Goal: Information Seeking & Learning: Find specific fact

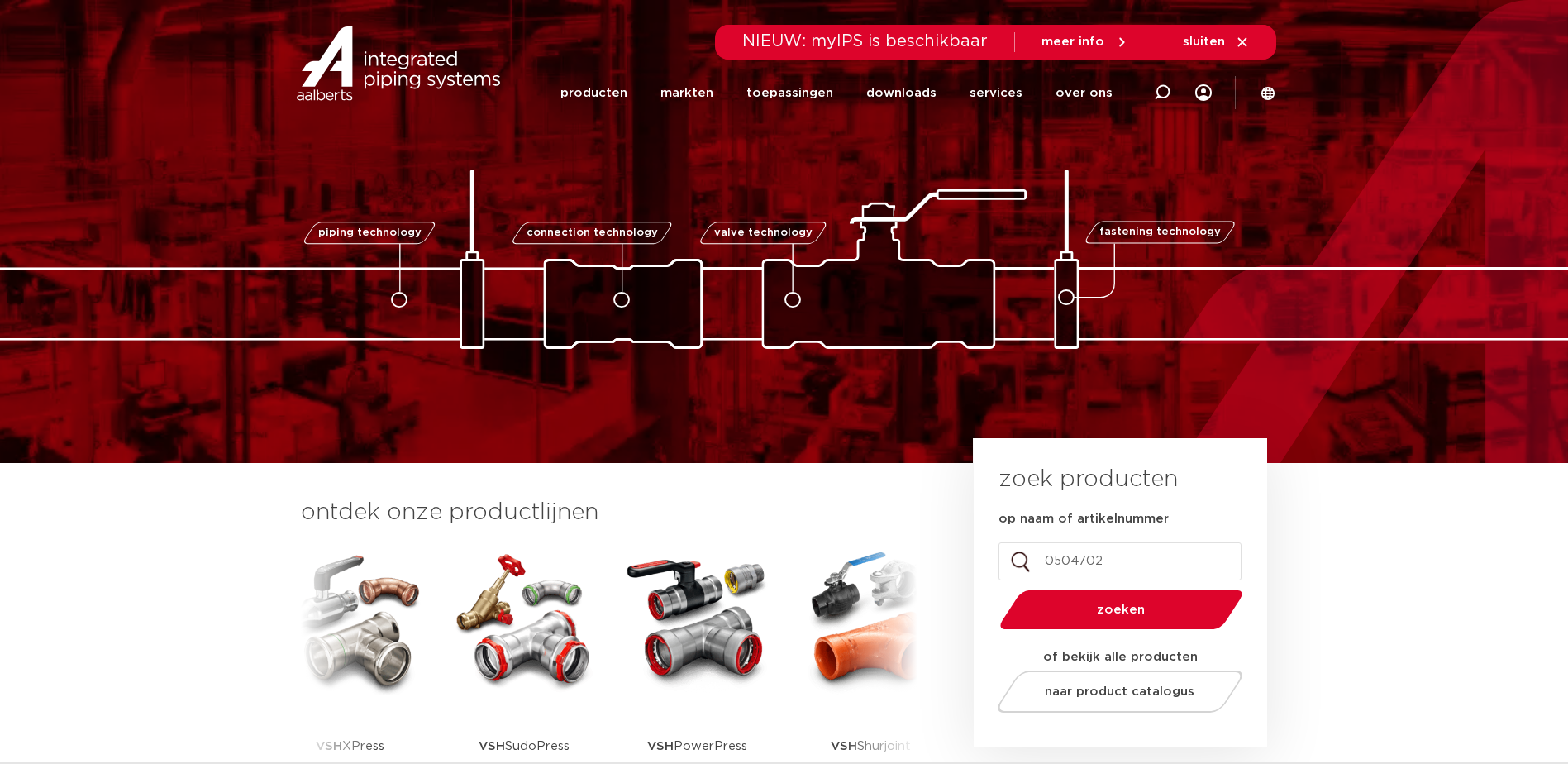
type input "0504702"
click at [992, 589] on button "zoeken" at bounding box center [1120, 610] width 256 height 43
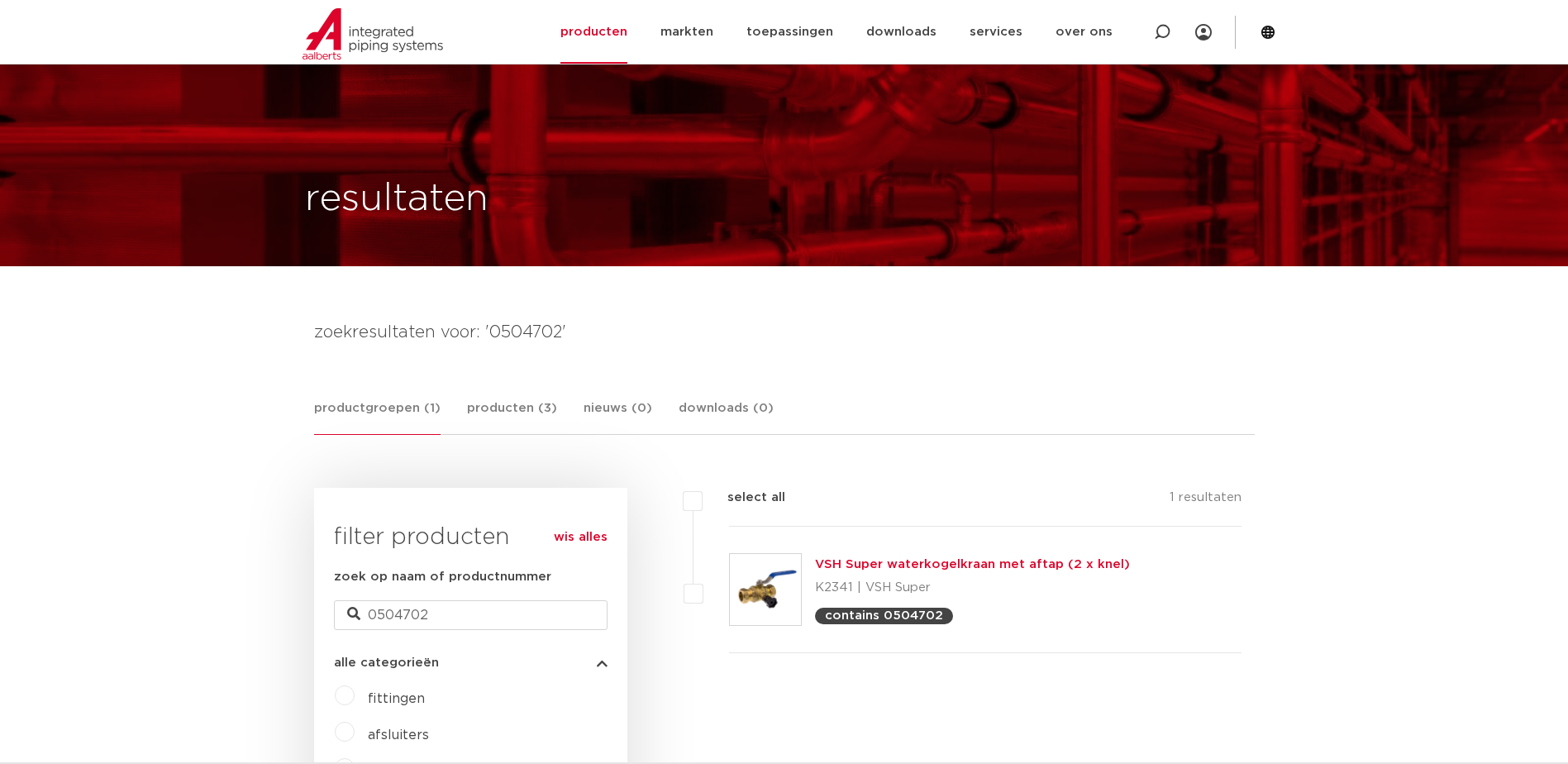
click at [957, 558] on link "VSH Super waterkogelkraan met aftap (2 x knel)" at bounding box center [972, 564] width 315 height 13
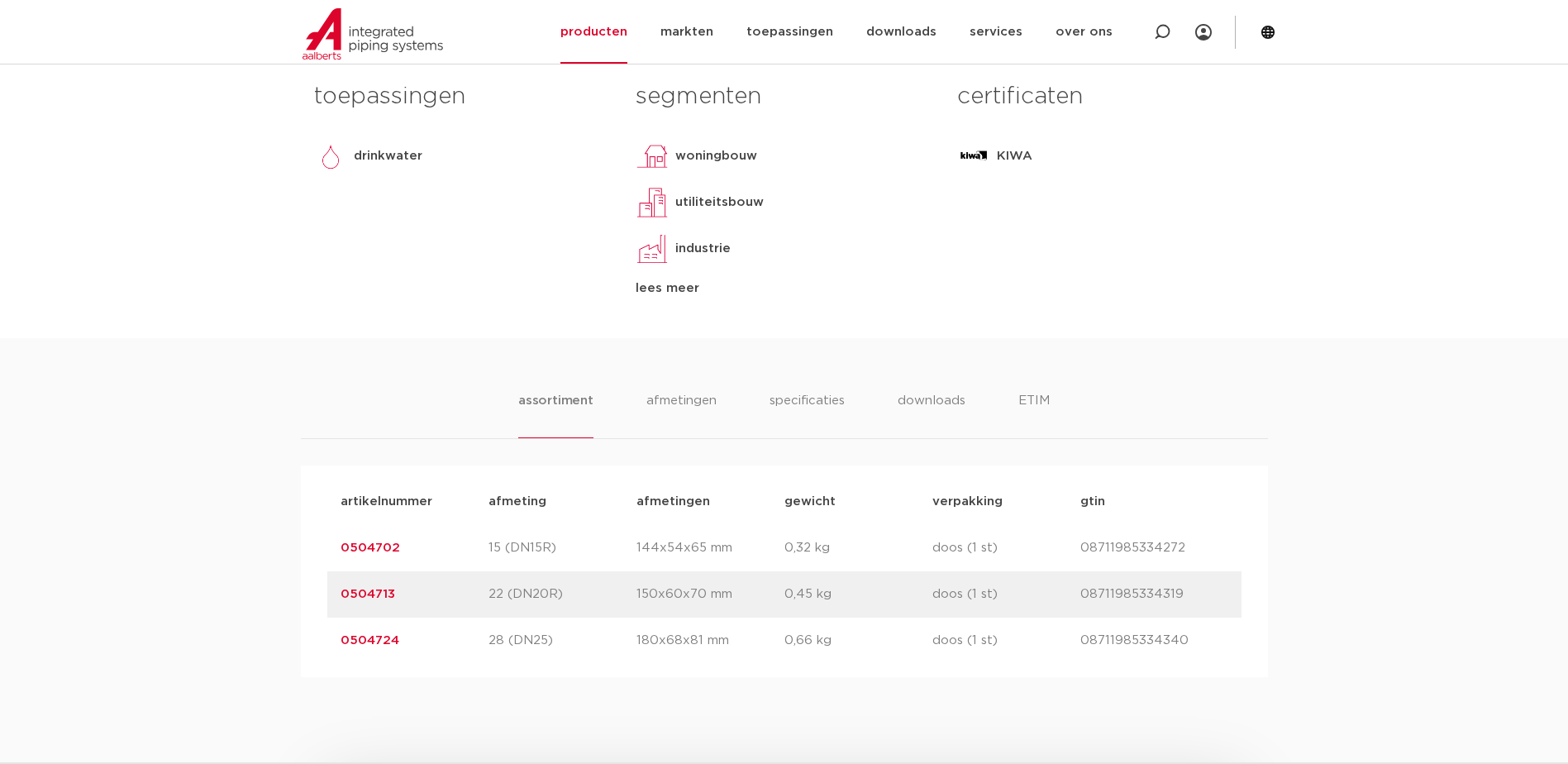
scroll to position [826, 0]
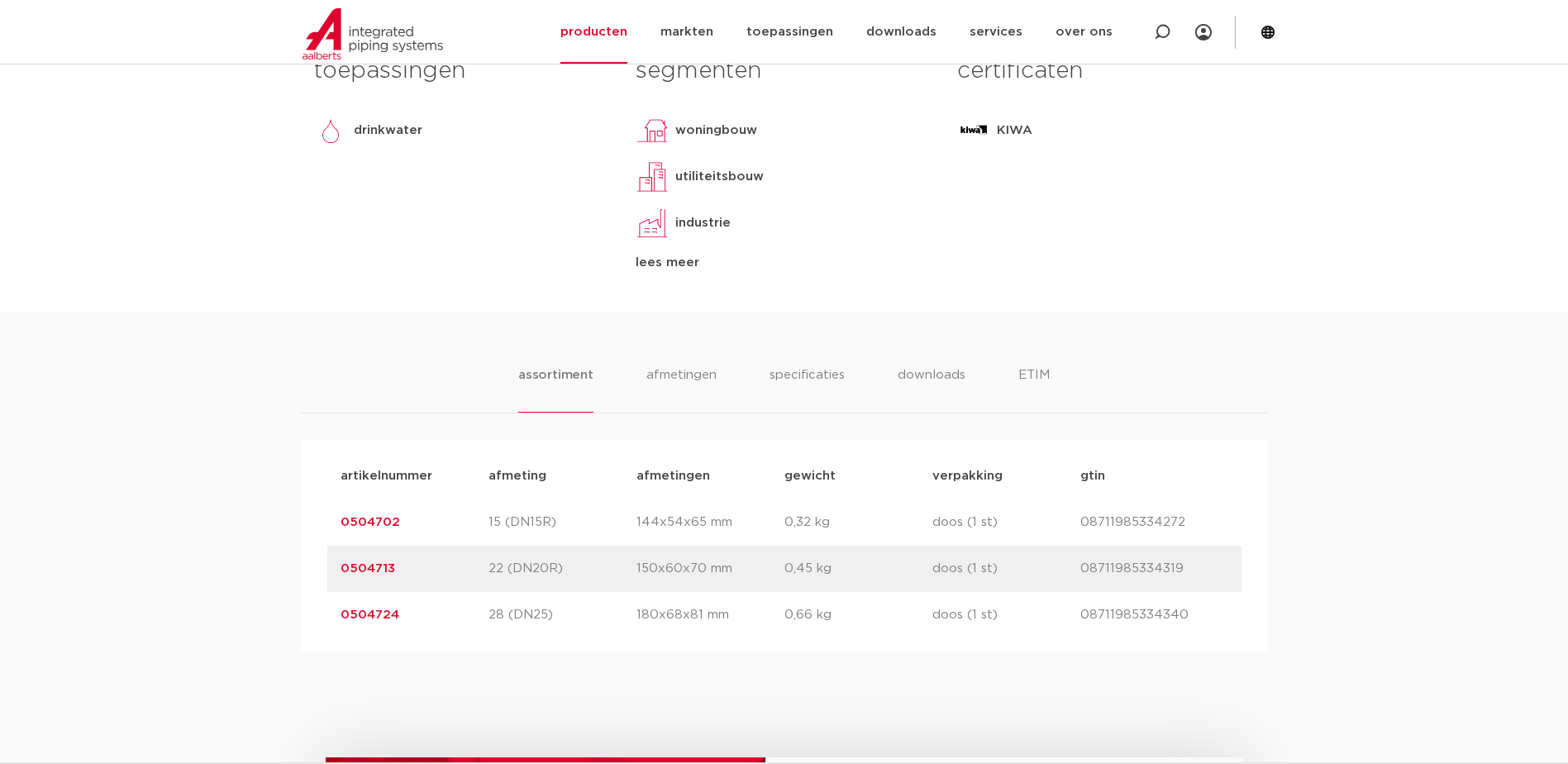
click at [375, 522] on link "0504702" at bounding box center [370, 522] width 59 height 13
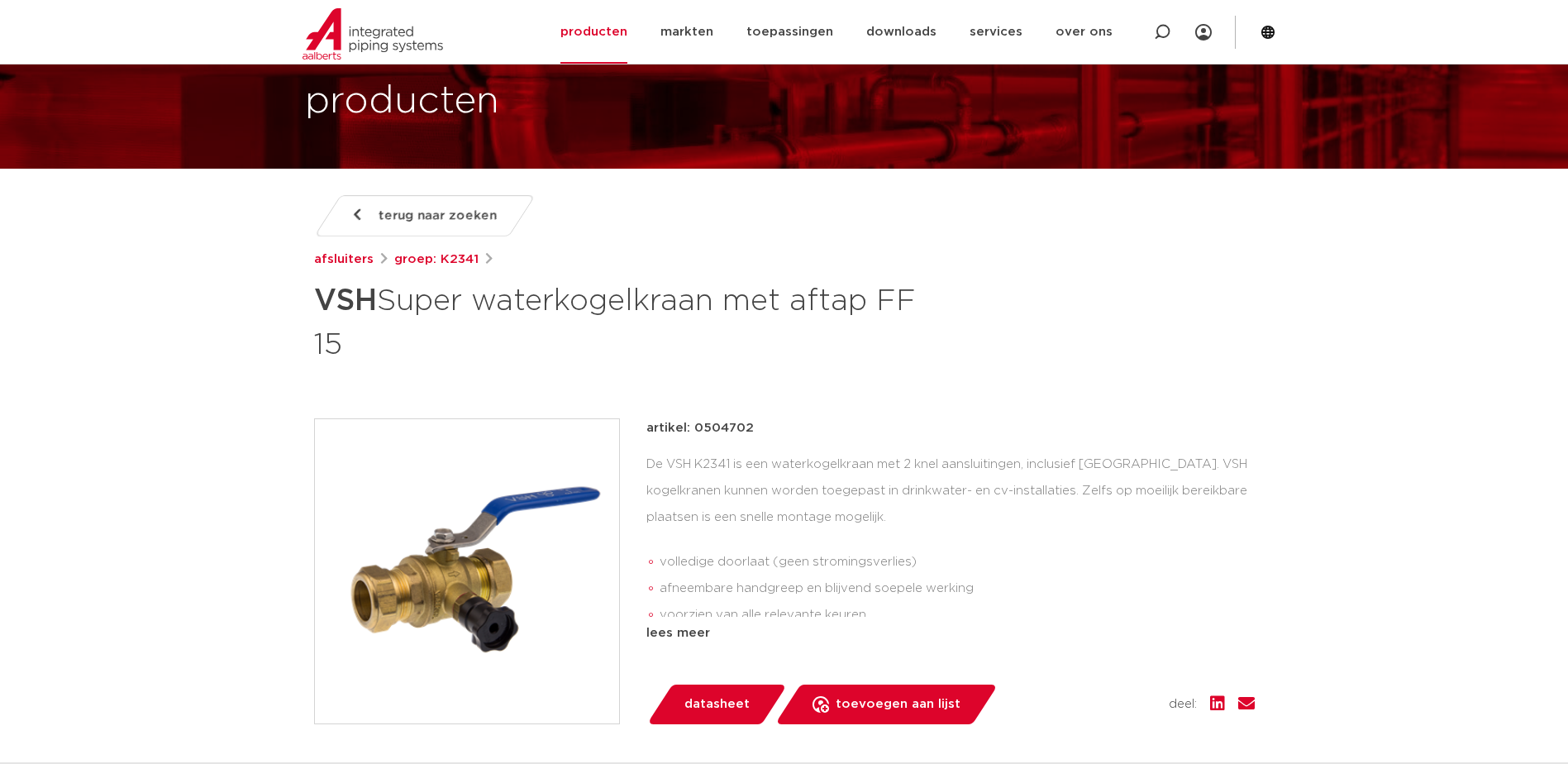
scroll to position [83, 0]
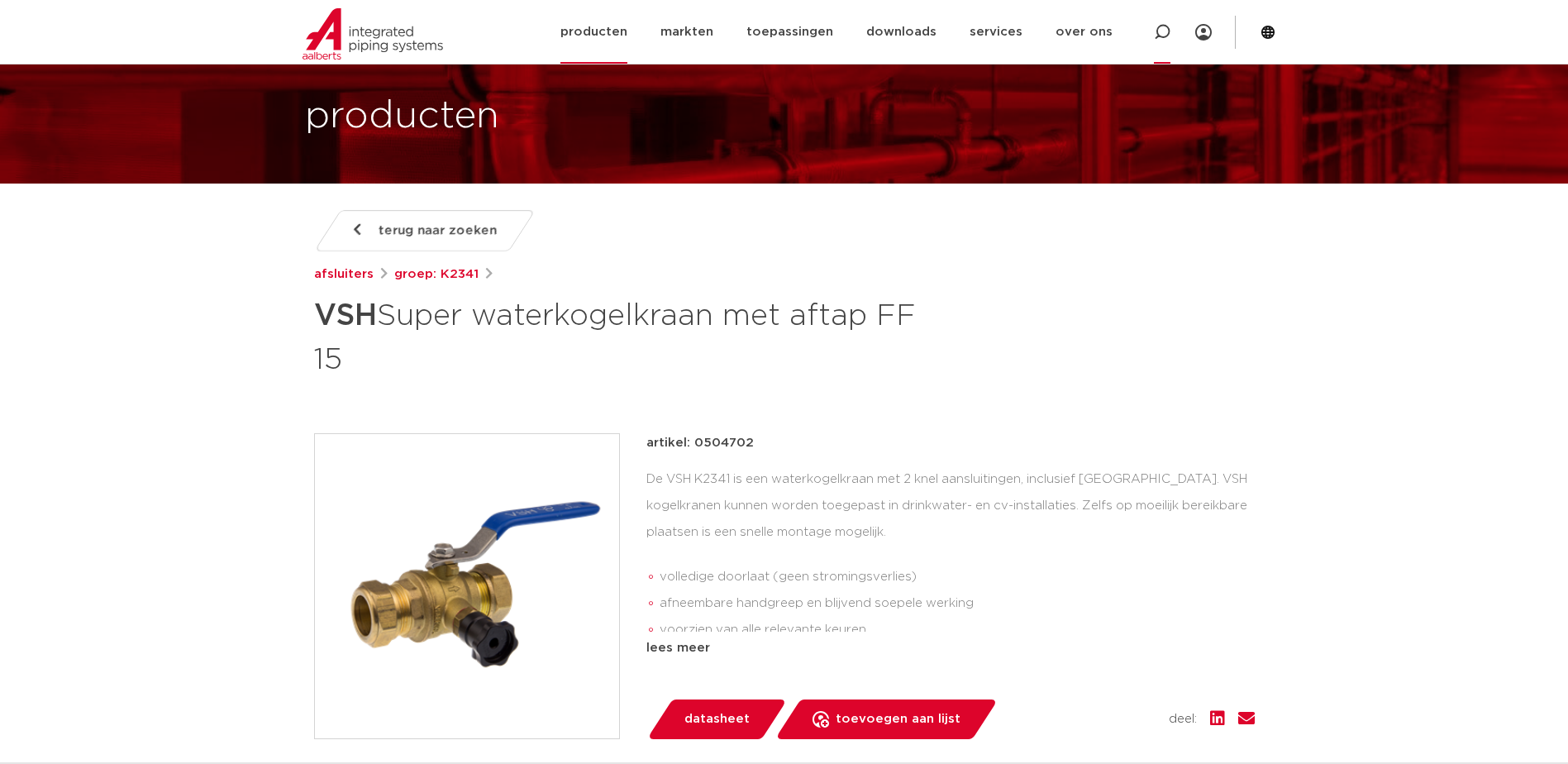
click at [1163, 31] on icon at bounding box center [1161, 32] width 17 height 17
type input "aftap"
click button "Zoeken" at bounding box center [0, 0] width 0 height 0
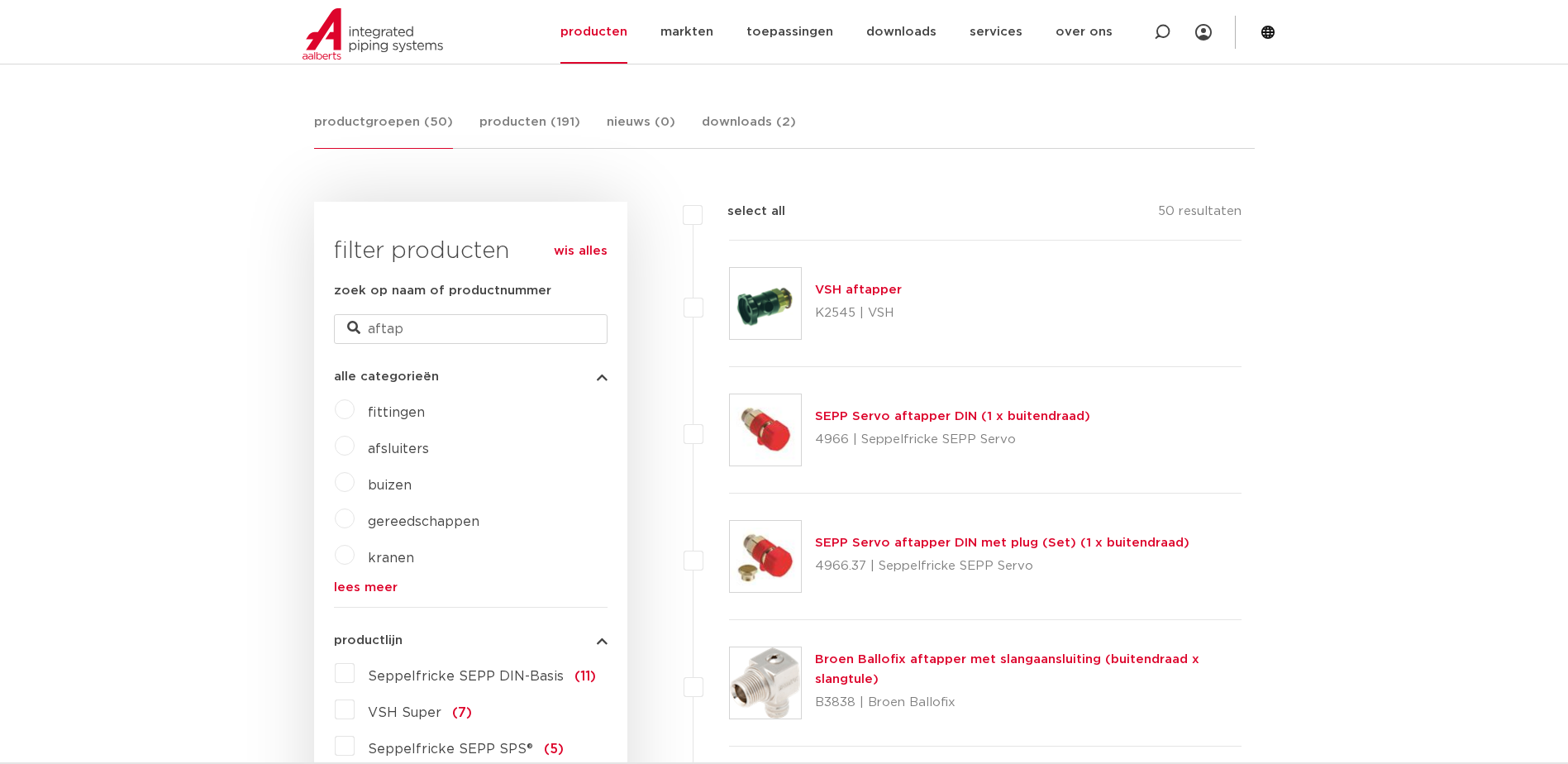
scroll to position [373, 0]
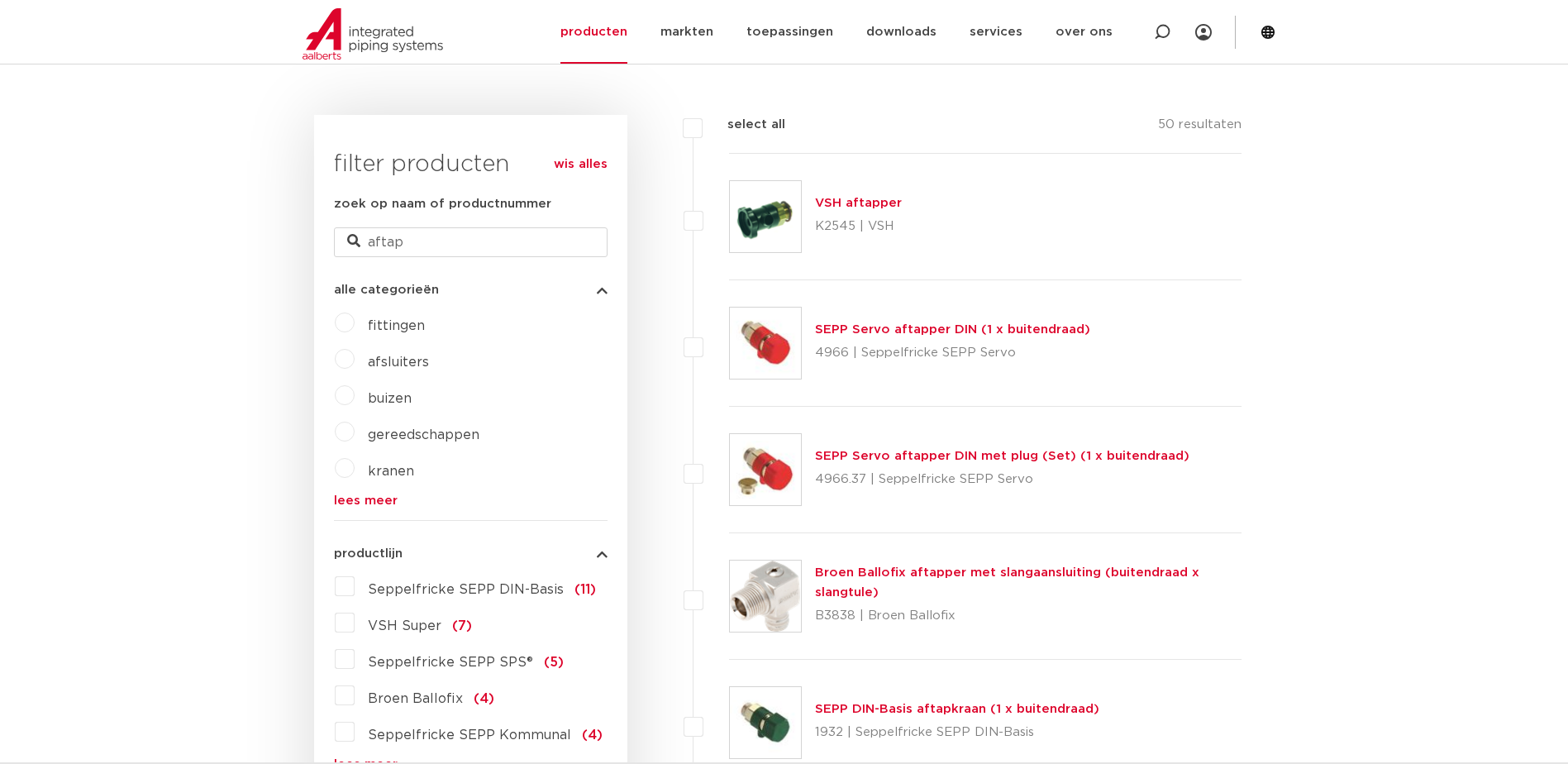
click at [868, 201] on link "VSH aftapper" at bounding box center [859, 203] width 87 height 13
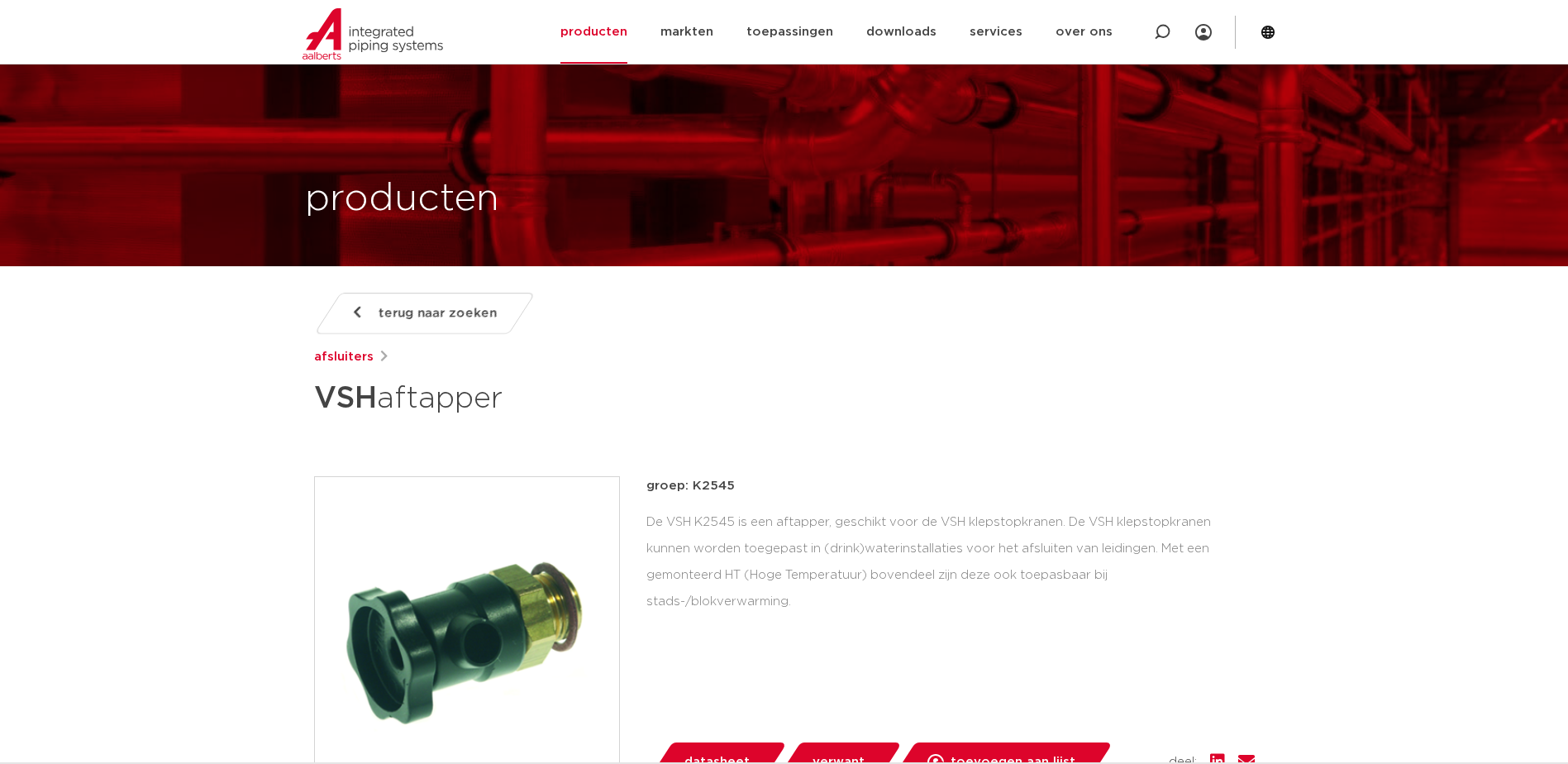
scroll to position [83, 0]
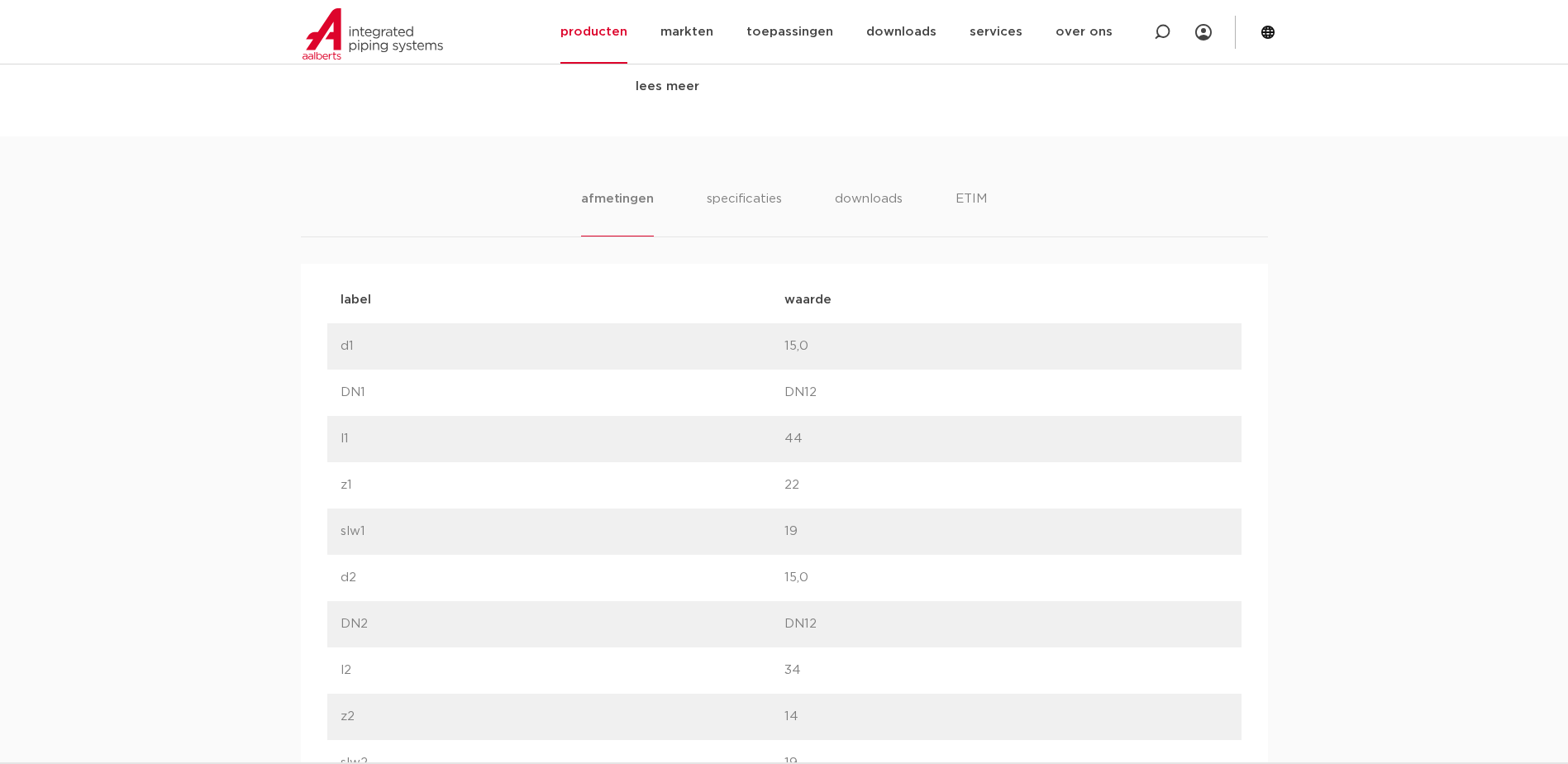
scroll to position [992, 0]
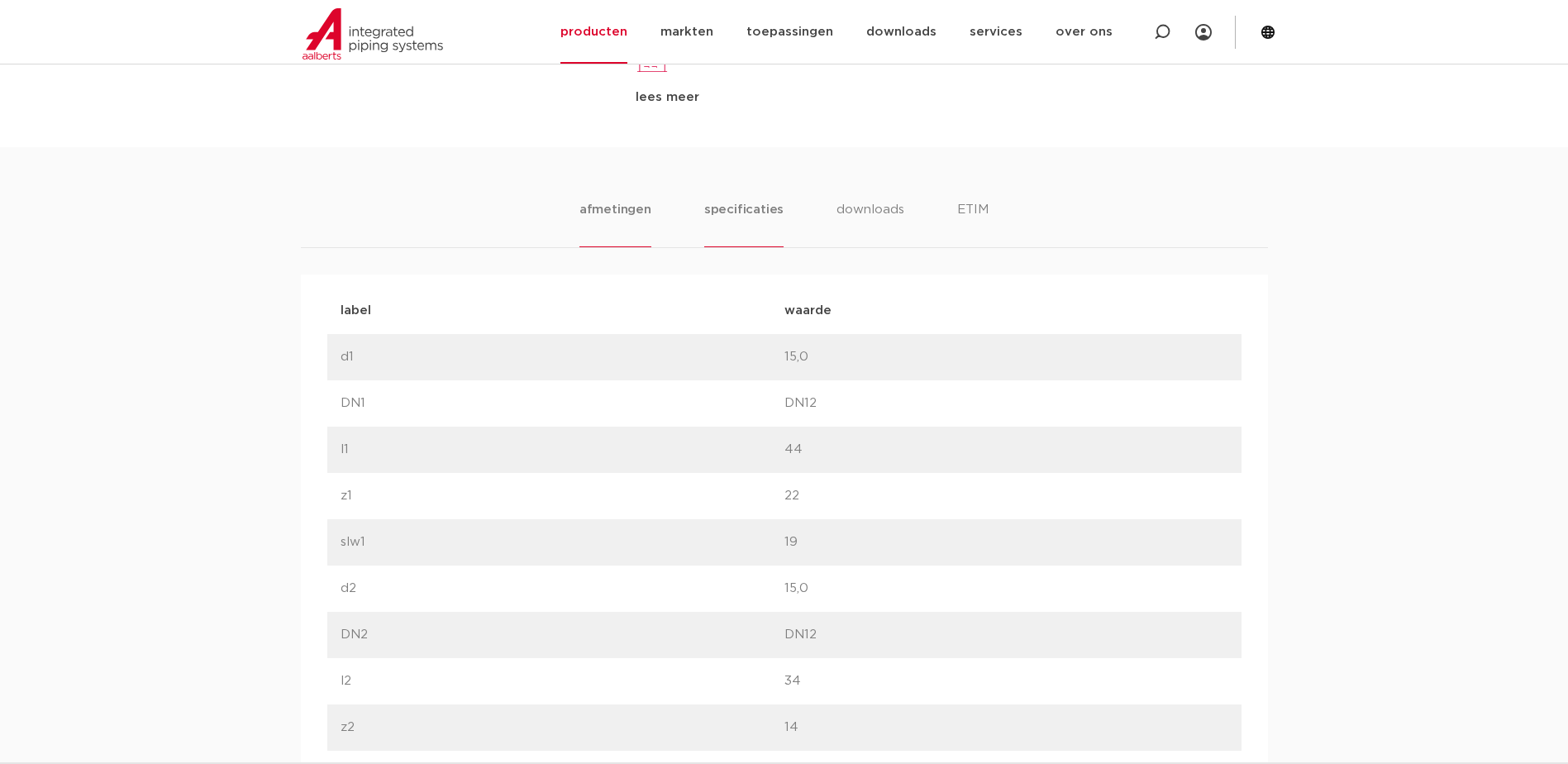
click at [730, 208] on li "specificaties" at bounding box center [744, 224] width 79 height 48
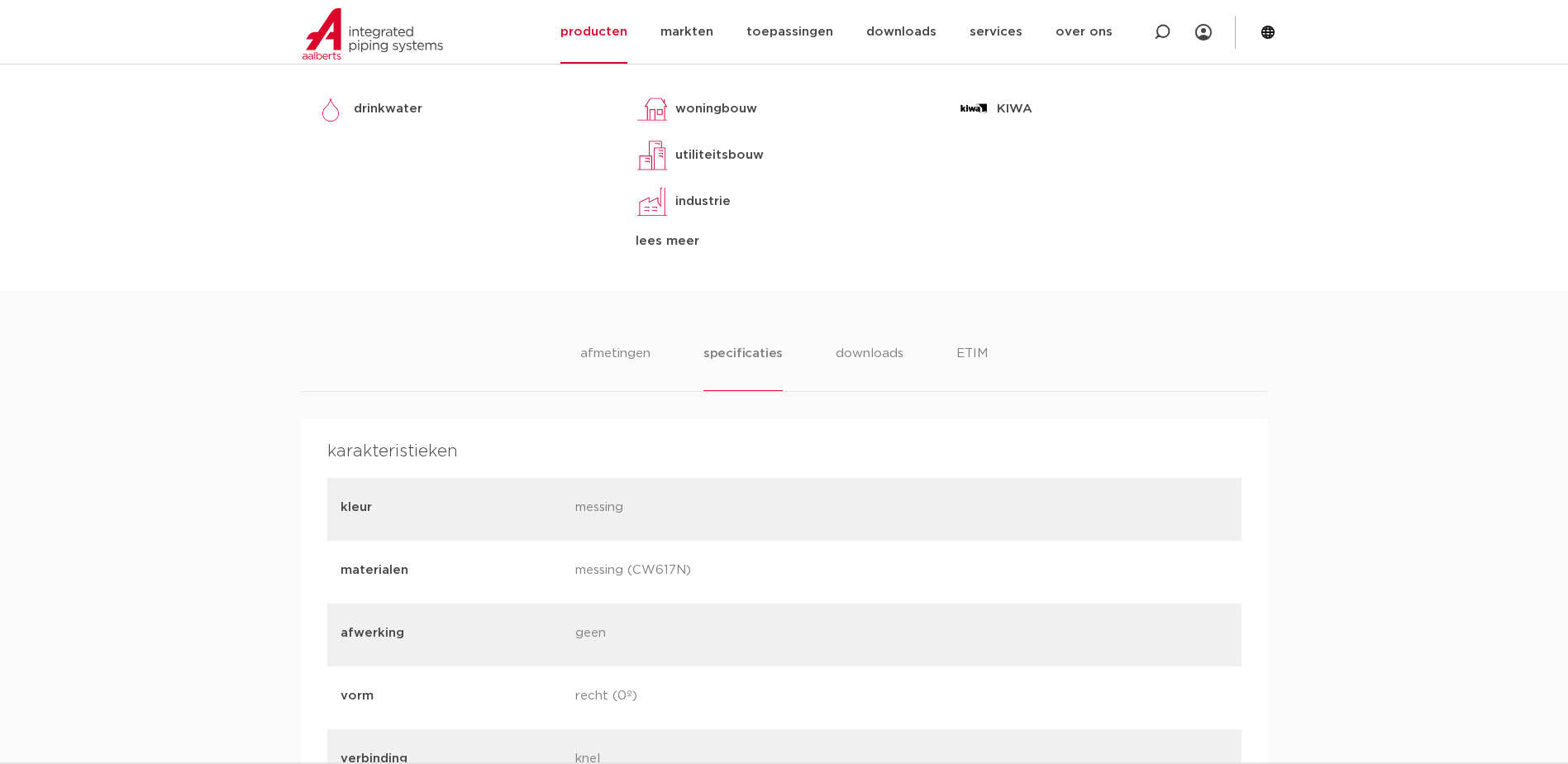
scroll to position [826, 0]
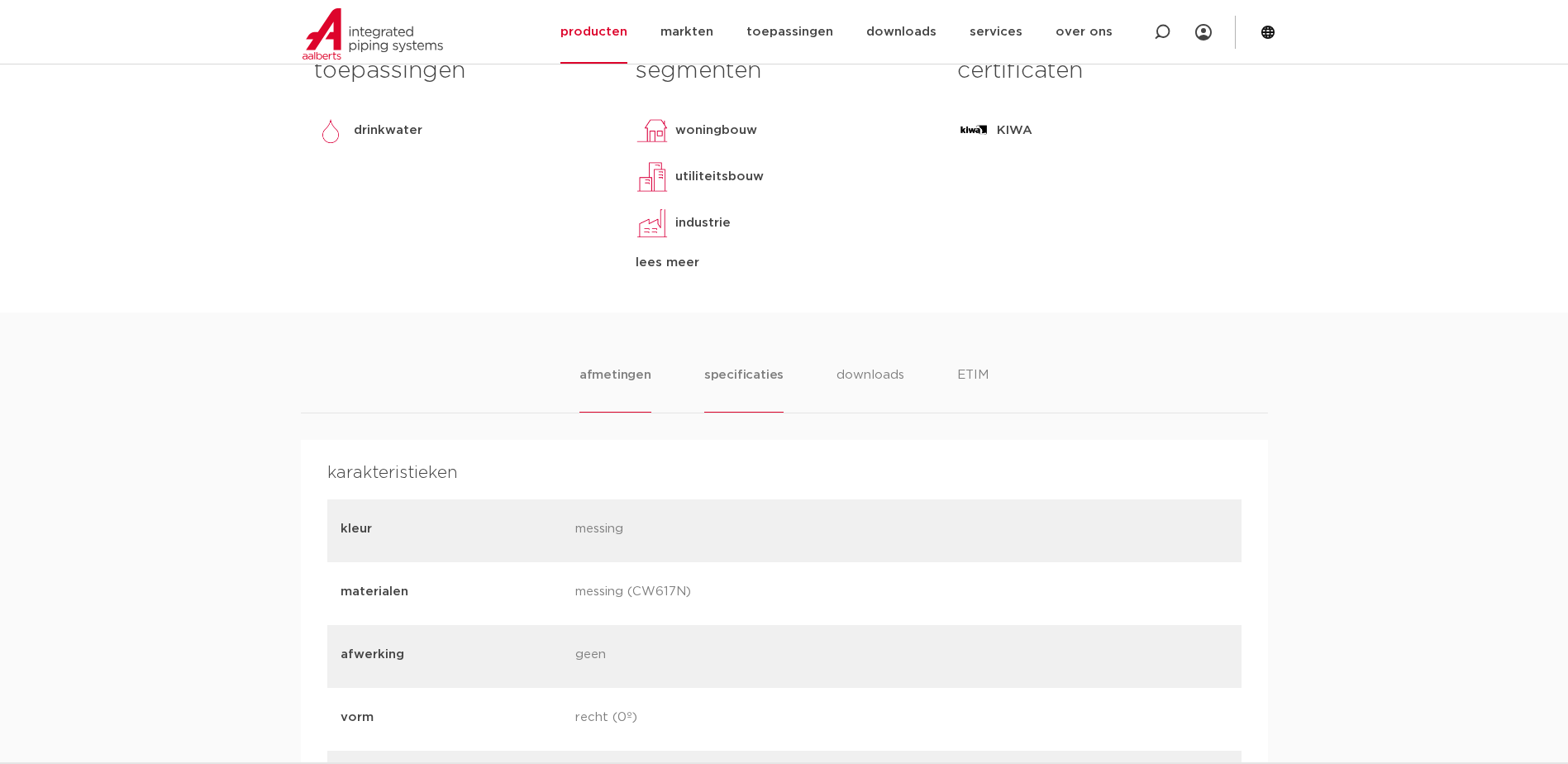
click at [638, 374] on li "afmetingen" at bounding box center [615, 389] width 72 height 48
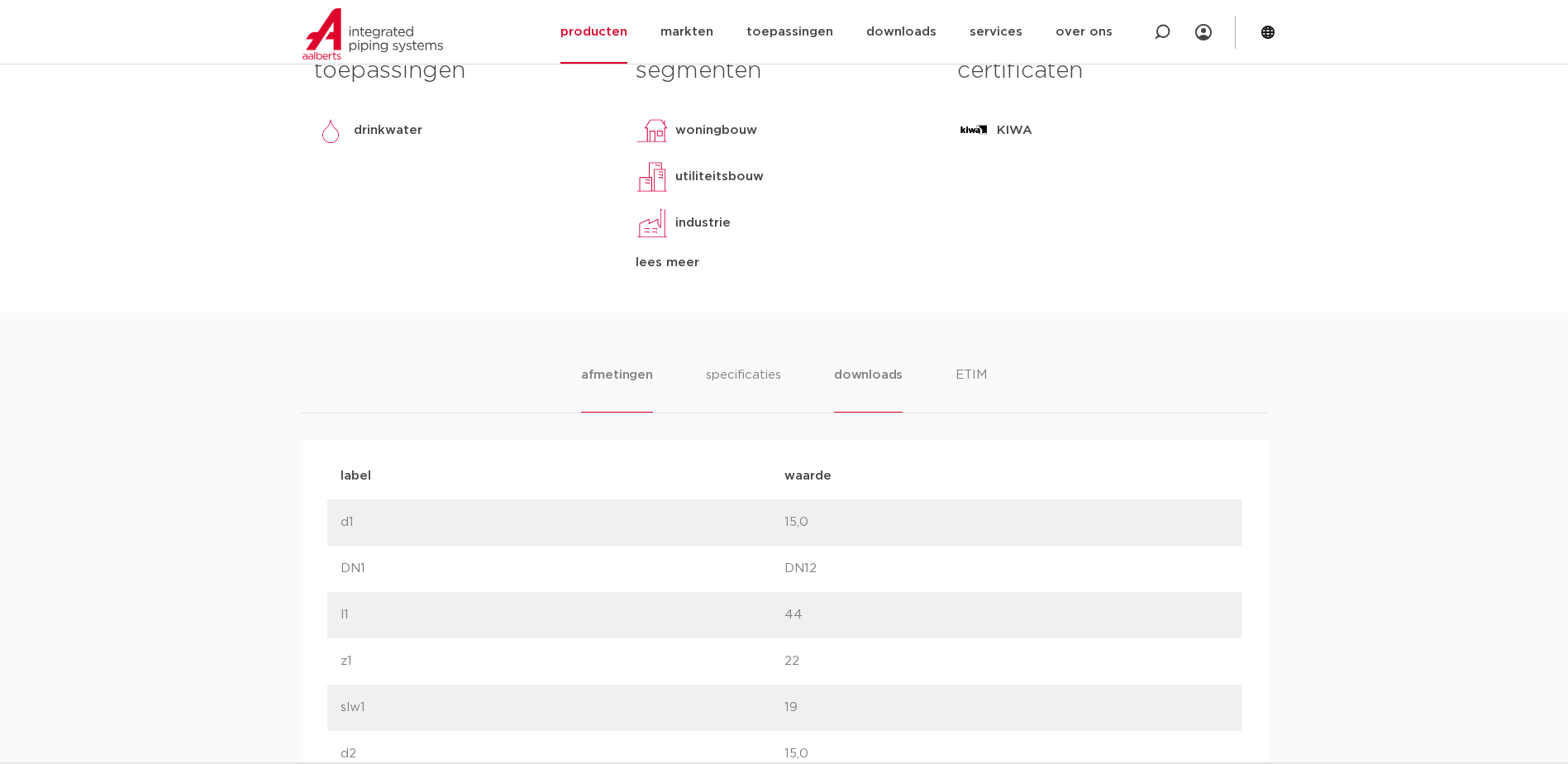
click at [887, 380] on li "downloads" at bounding box center [868, 389] width 68 height 48
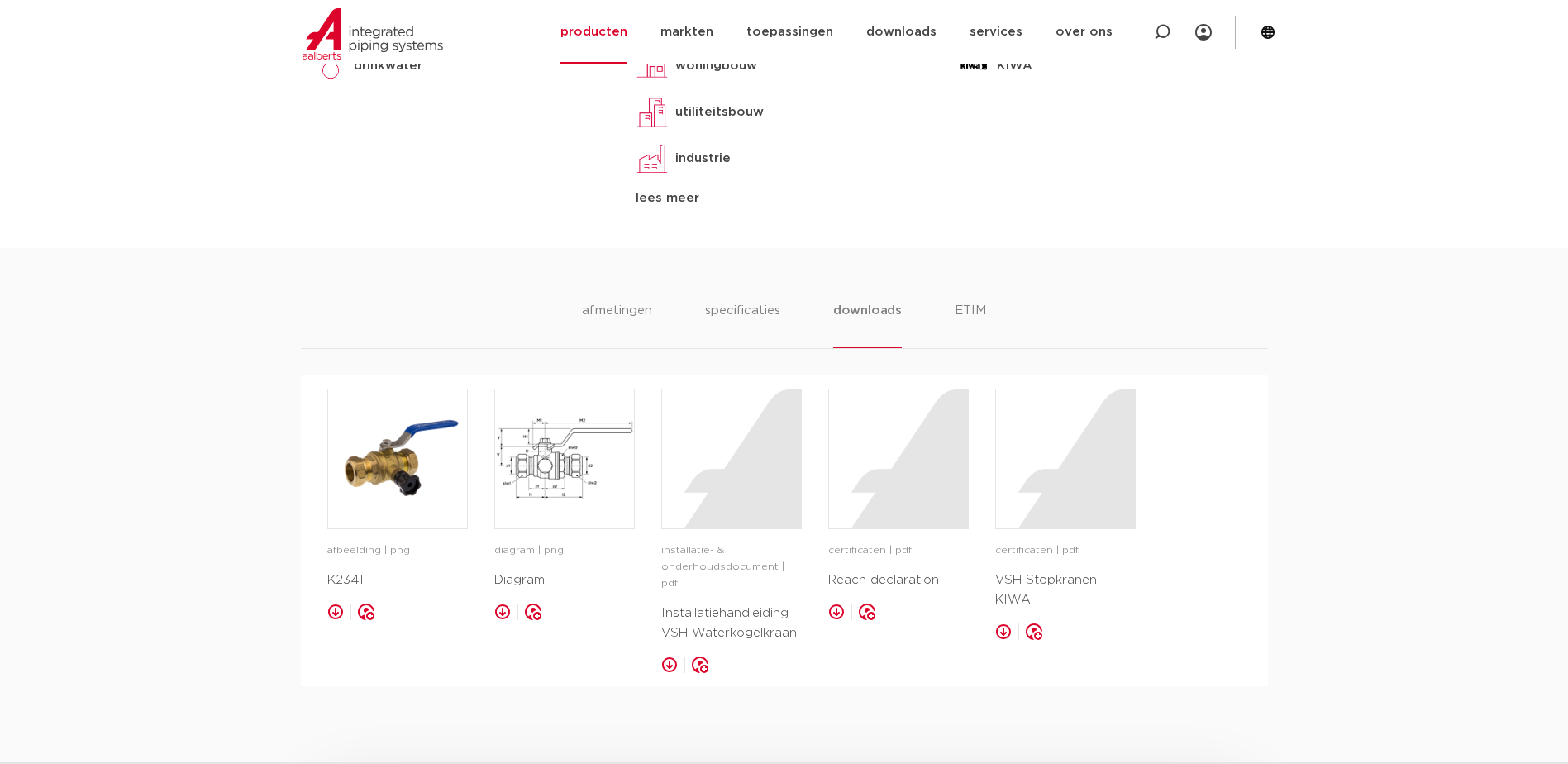
scroll to position [992, 0]
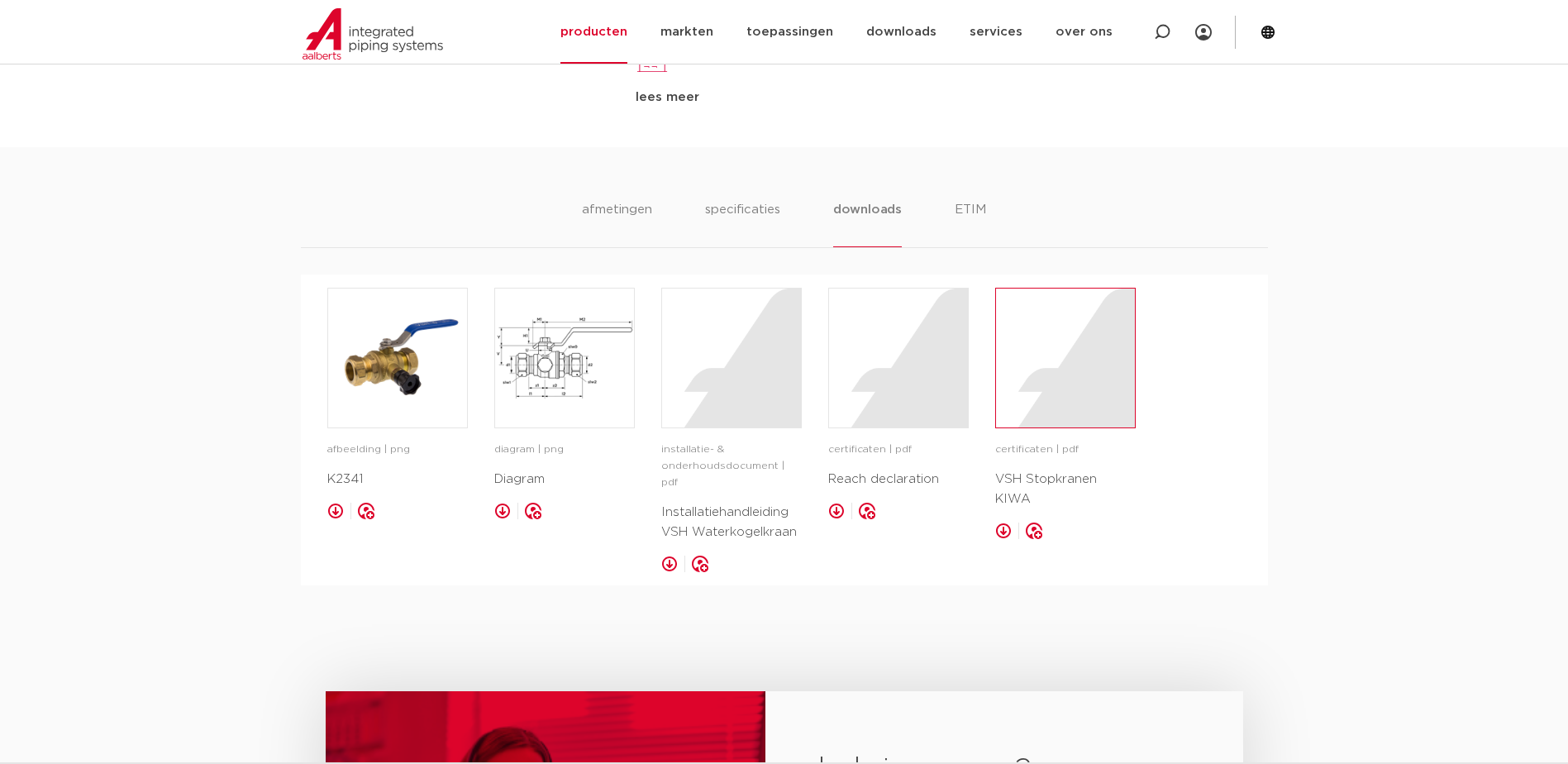
click at [1081, 383] on div at bounding box center [1065, 358] width 138 height 139
click at [732, 382] on div at bounding box center [731, 358] width 138 height 139
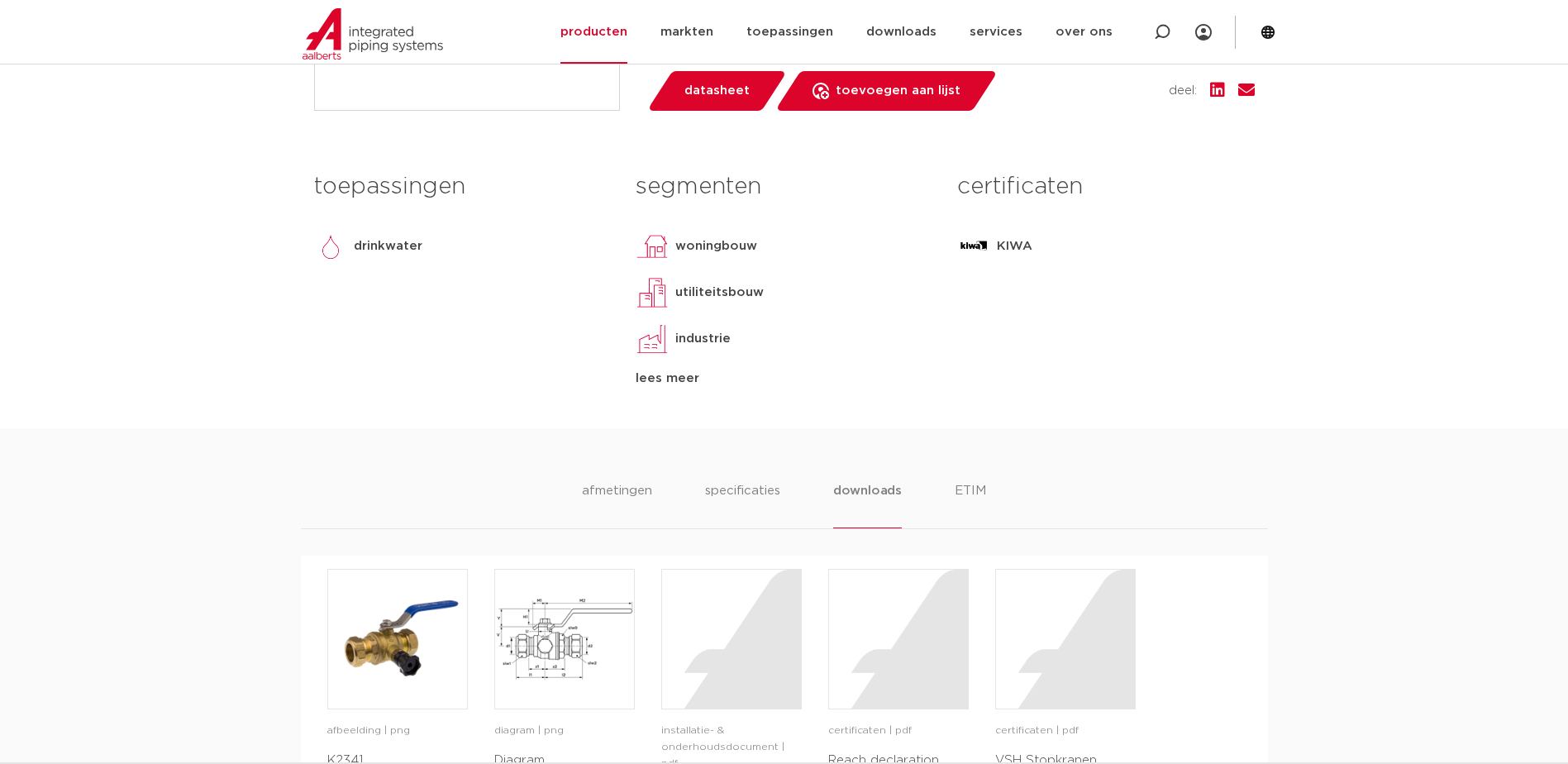
scroll to position [414, 0]
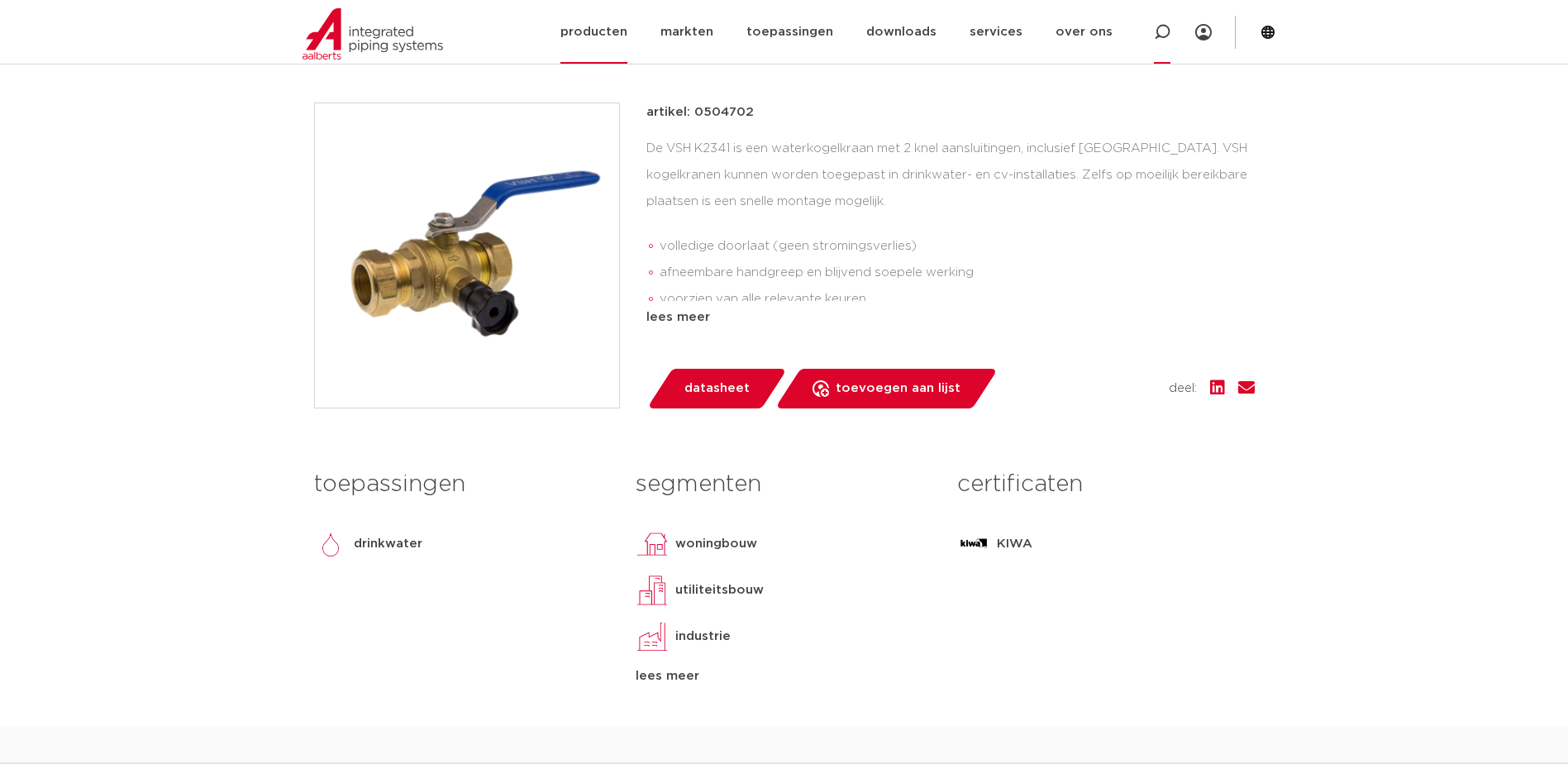
click at [1155, 24] on icon at bounding box center [1161, 32] width 17 height 17
click button "Zoeken" at bounding box center [0, 0] width 0 height 0
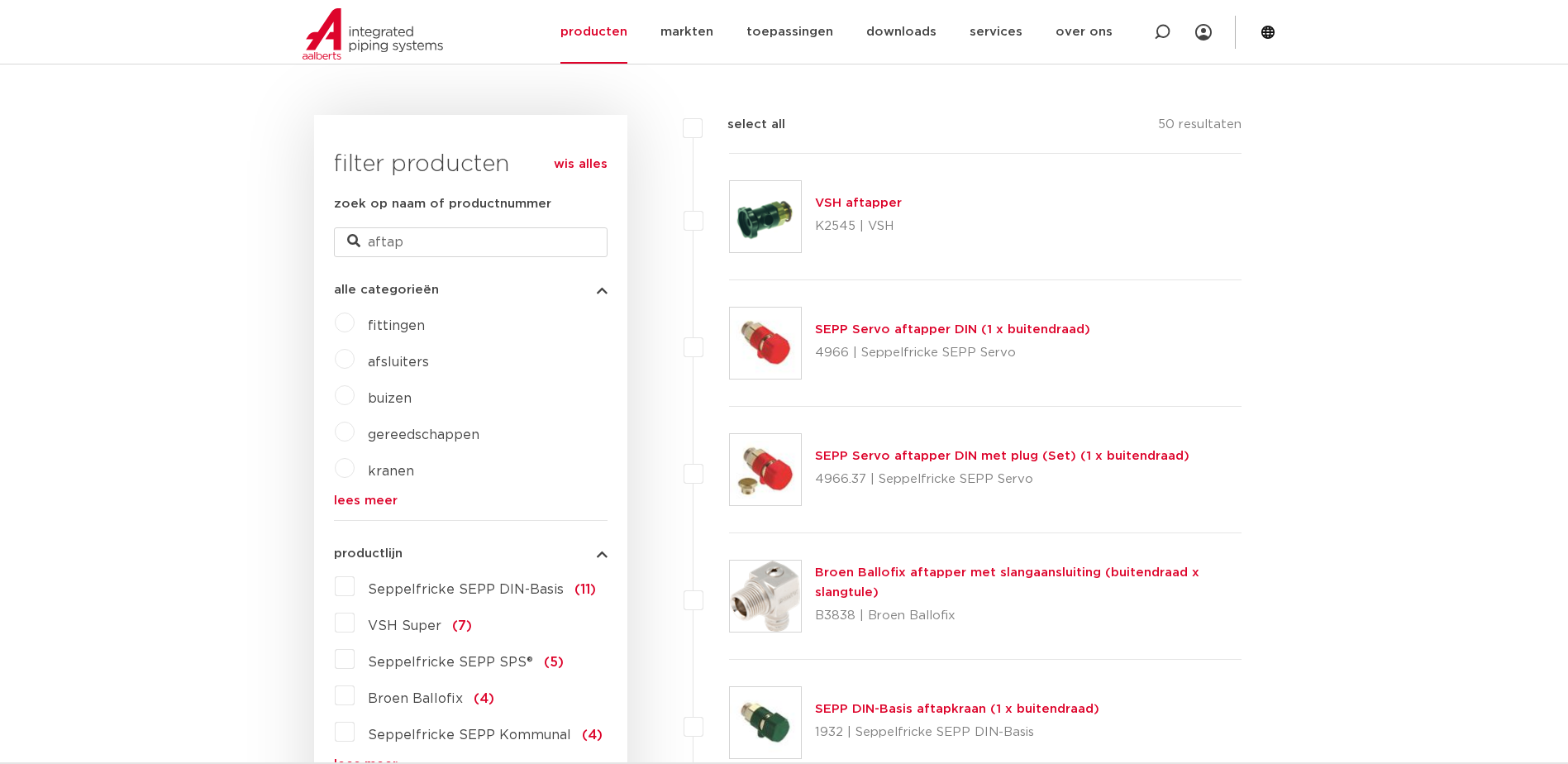
scroll to position [373, 0]
click at [846, 199] on link "VSH aftapper" at bounding box center [859, 203] width 87 height 13
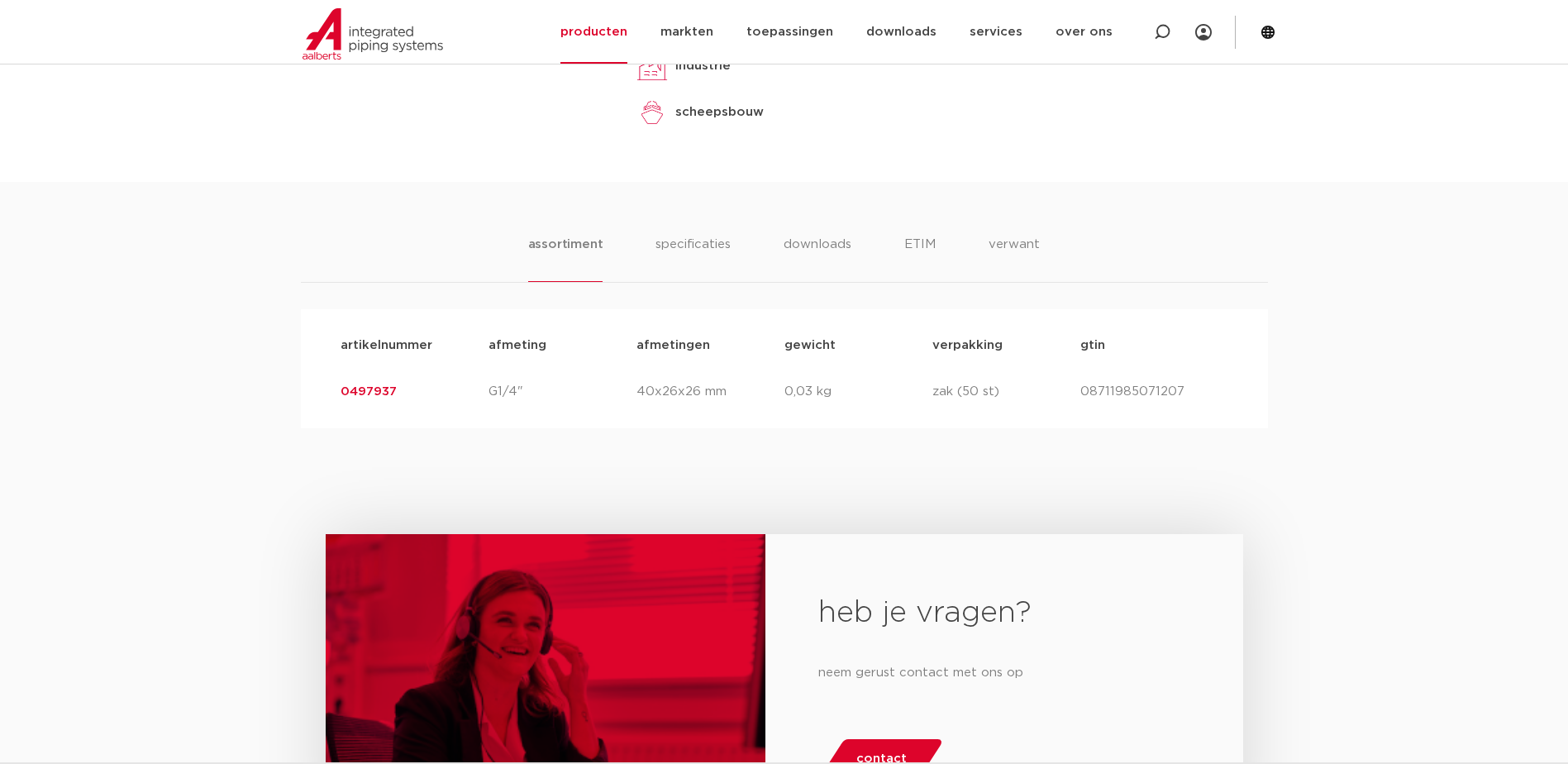
scroll to position [992, 0]
